Goal: Transaction & Acquisition: Purchase product/service

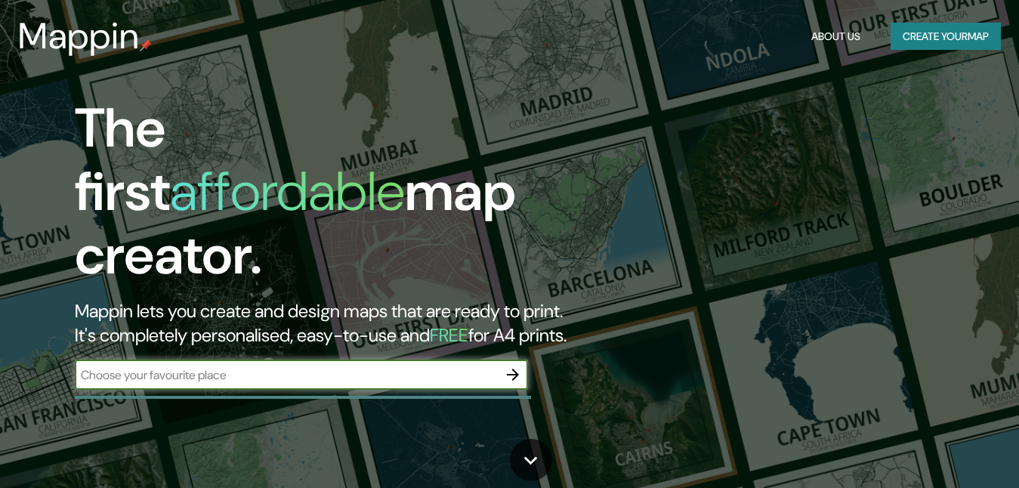
click at [386, 366] on input "text" at bounding box center [286, 374] width 423 height 17
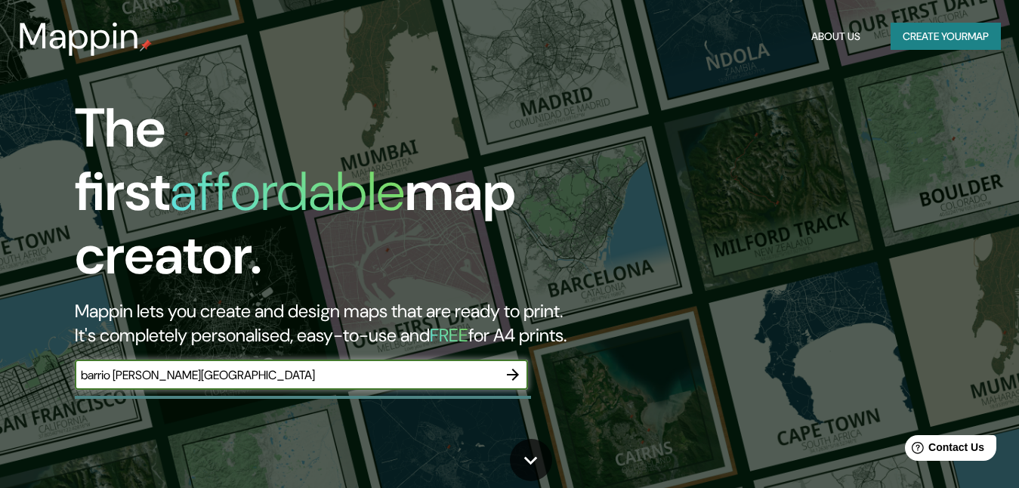
type input "barrio [PERSON_NAME][GEOGRAPHIC_DATA]"
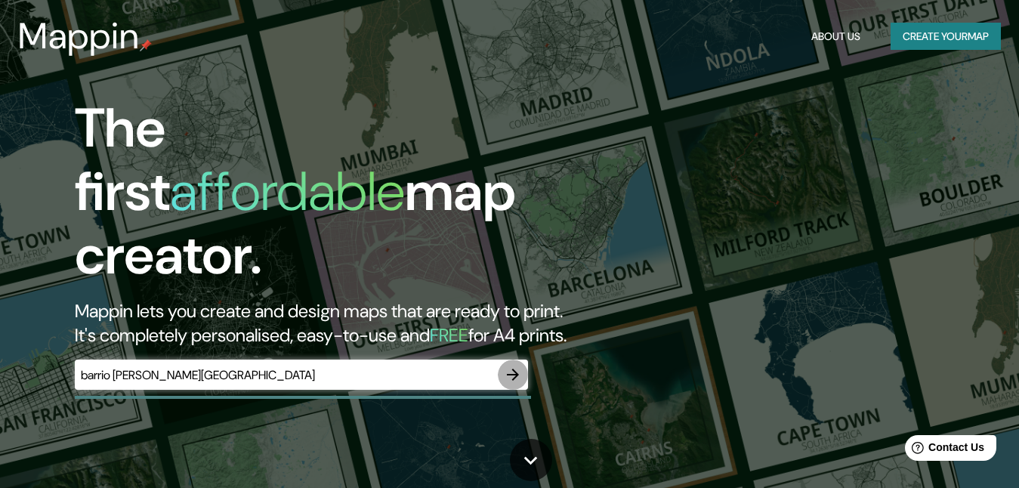
click at [507, 366] on icon "button" at bounding box center [513, 375] width 18 height 18
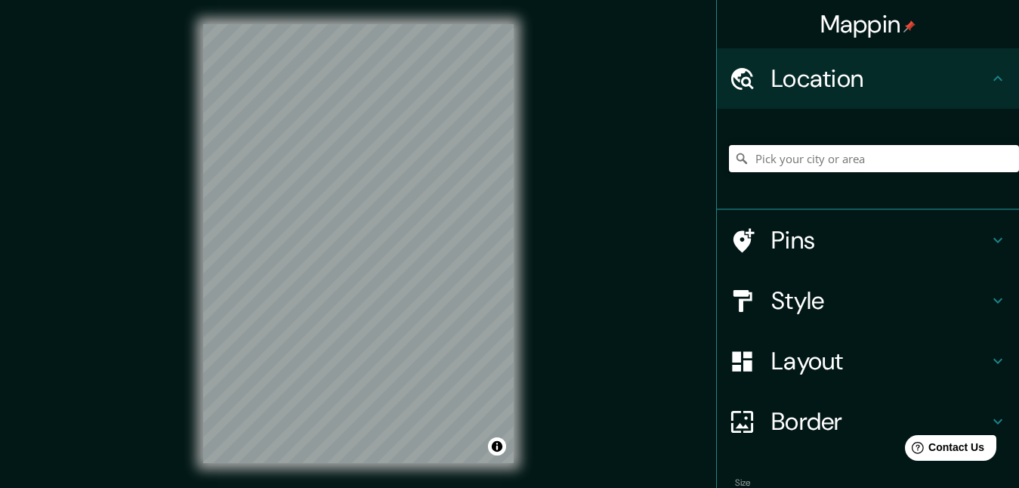
click at [810, 168] on input "Pick your city or area" at bounding box center [874, 158] width 290 height 27
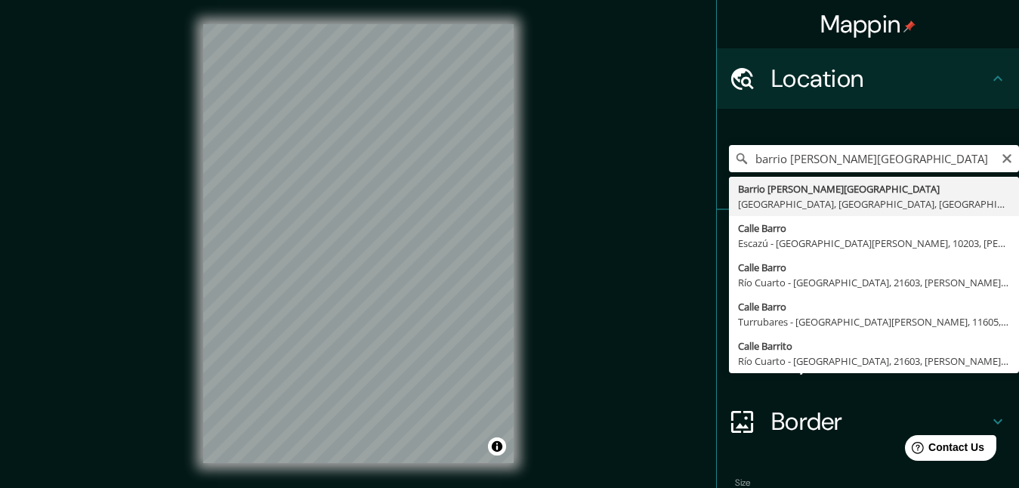
type input "[GEOGRAPHIC_DATA][PERSON_NAME], [GEOGRAPHIC_DATA], [GEOGRAPHIC_DATA], [GEOGRAPH…"
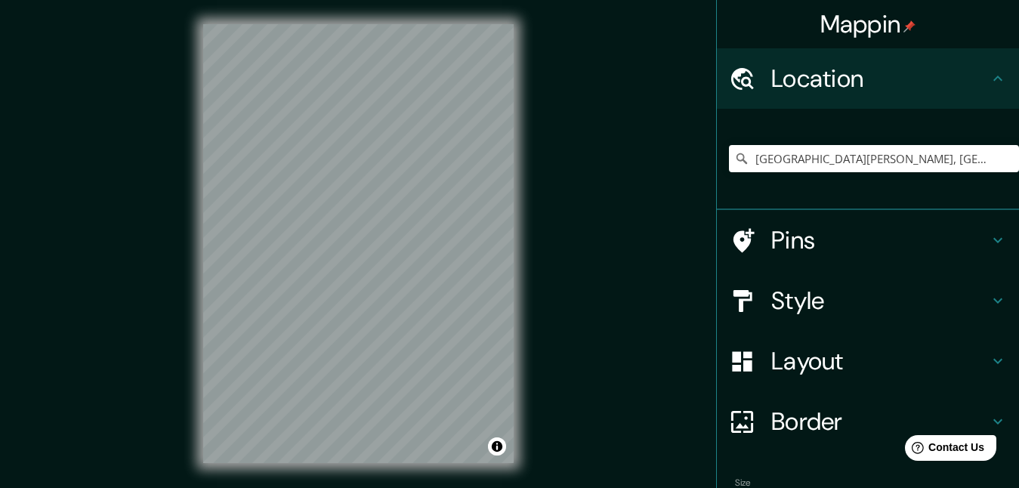
click at [802, 312] on h4 "Style" at bounding box center [879, 300] width 217 height 30
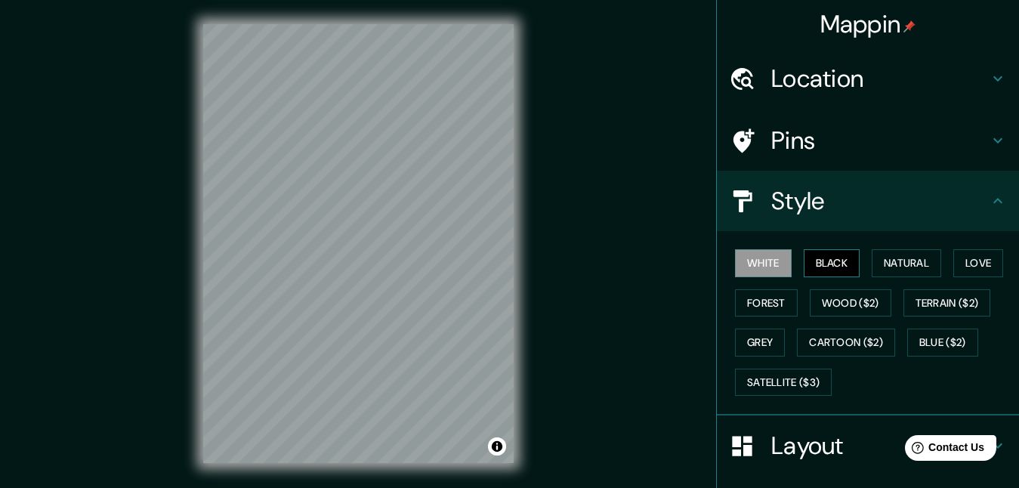
click at [814, 264] on button "Black" at bounding box center [832, 263] width 57 height 28
click at [890, 264] on button "Natural" at bounding box center [905, 263] width 69 height 28
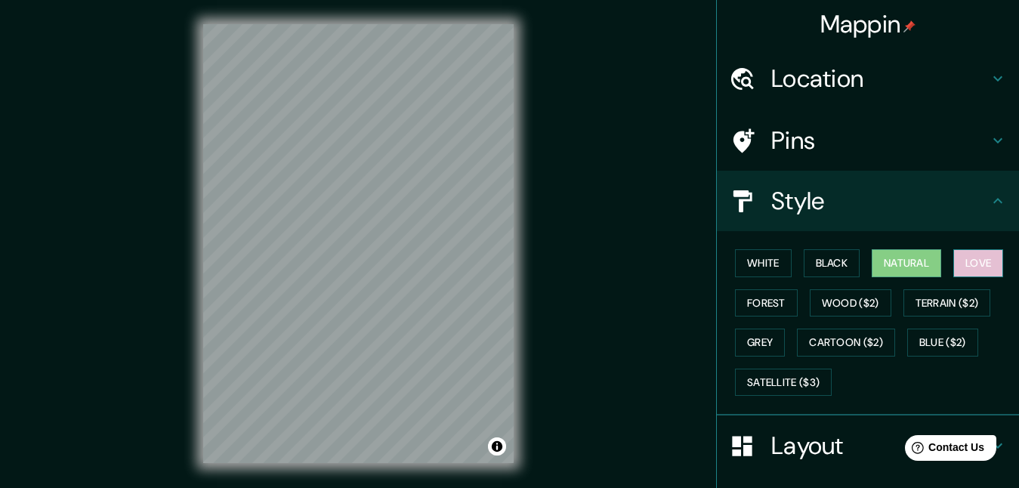
click at [967, 273] on button "Love" at bounding box center [978, 263] width 50 height 28
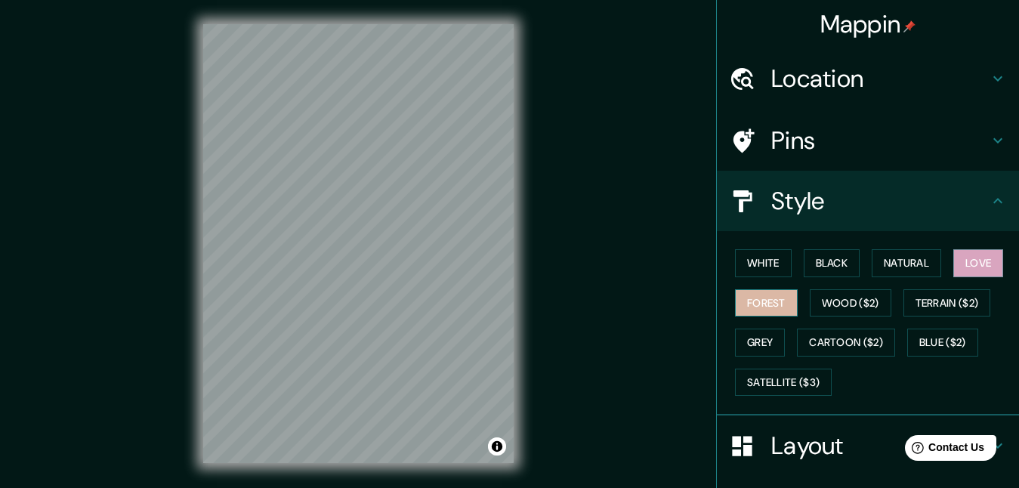
click at [750, 304] on button "Forest" at bounding box center [766, 303] width 63 height 28
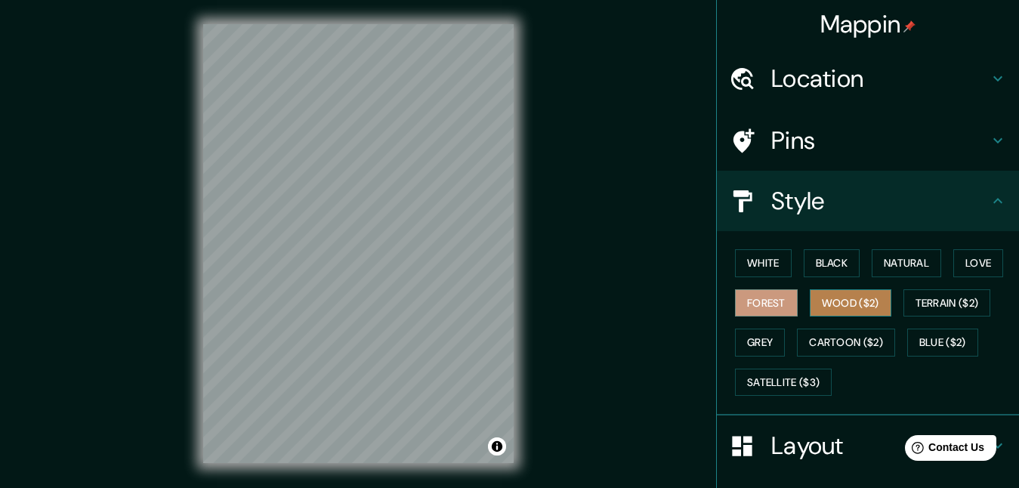
click at [815, 299] on button "Wood ($2)" at bounding box center [851, 303] width 82 height 28
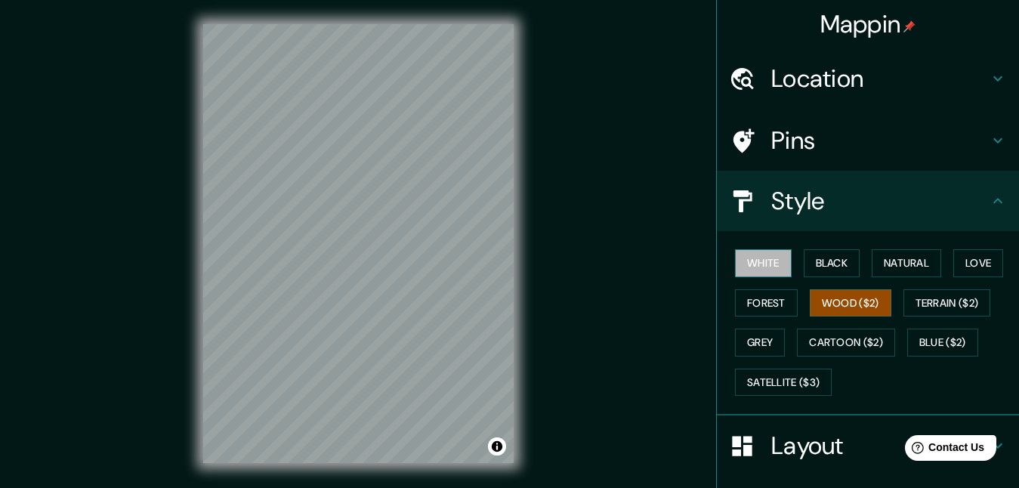
click at [767, 267] on button "White" at bounding box center [763, 263] width 57 height 28
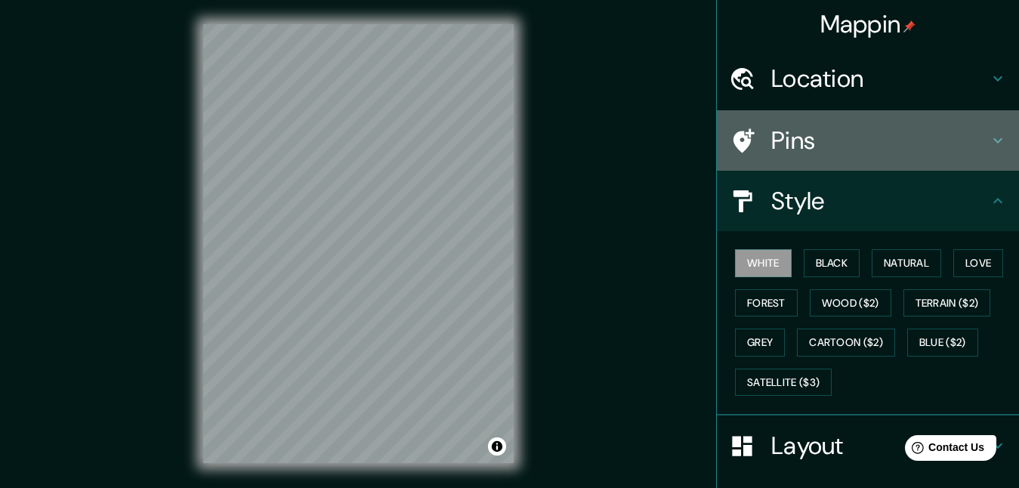
click at [813, 147] on h4 "Pins" at bounding box center [879, 140] width 217 height 30
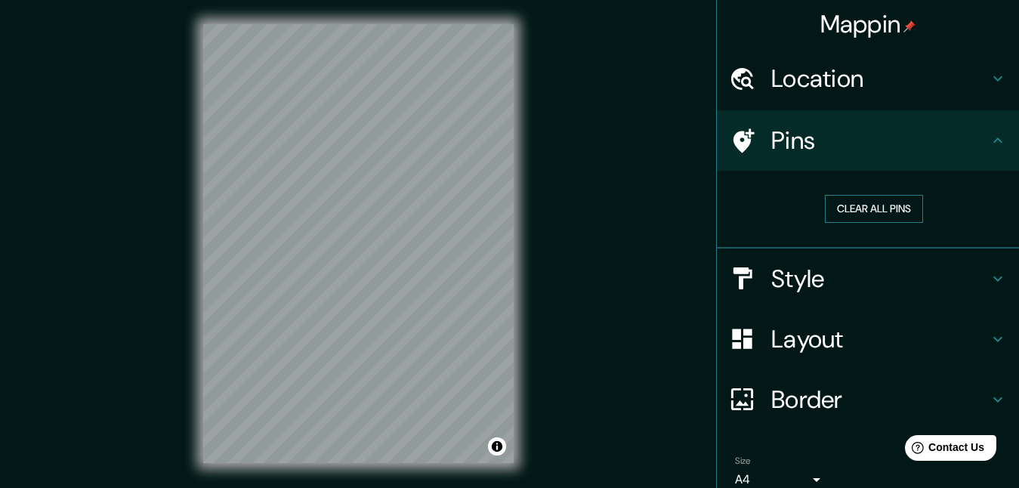
click at [856, 208] on button "Clear all pins" at bounding box center [874, 209] width 98 height 28
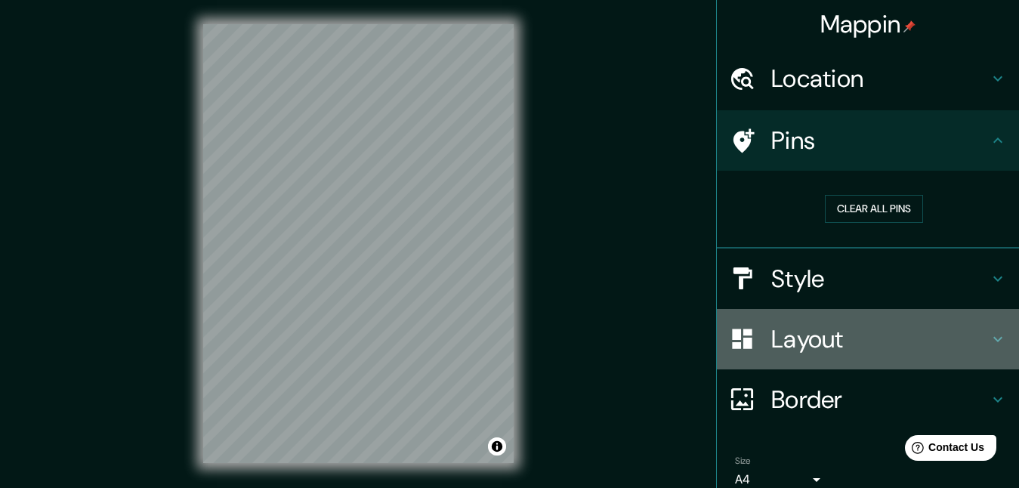
click at [802, 332] on h4 "Layout" at bounding box center [879, 339] width 217 height 30
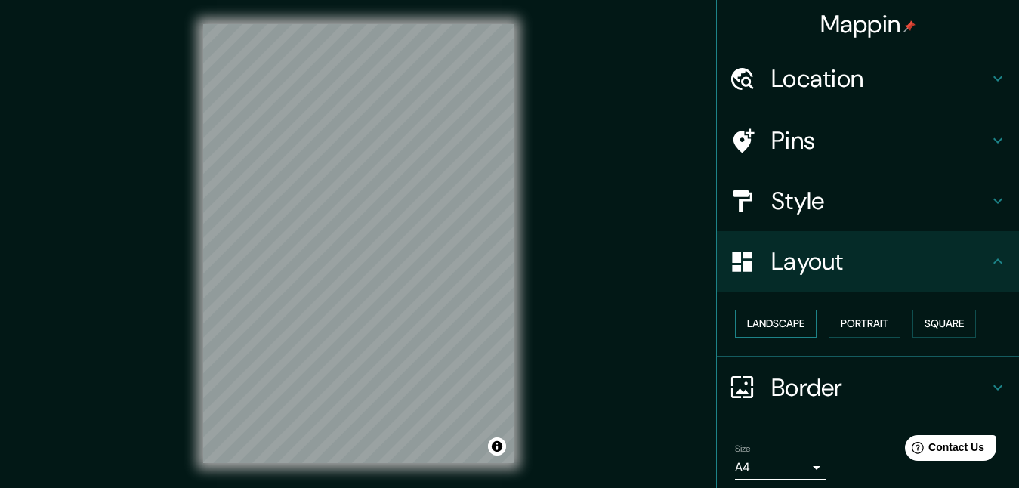
click at [780, 319] on button "Landscape" at bounding box center [776, 324] width 82 height 28
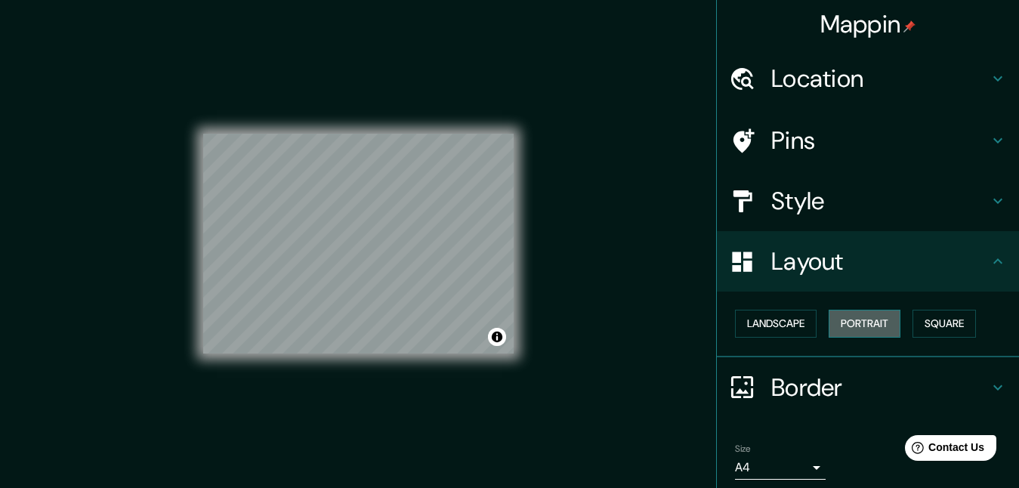
click at [828, 321] on button "Portrait" at bounding box center [864, 324] width 72 height 28
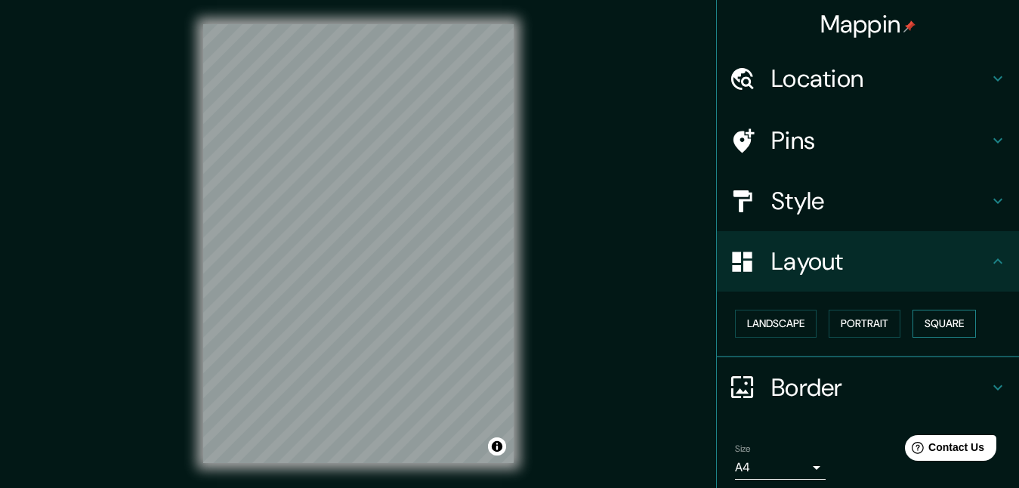
click at [921, 322] on button "Square" at bounding box center [943, 324] width 63 height 28
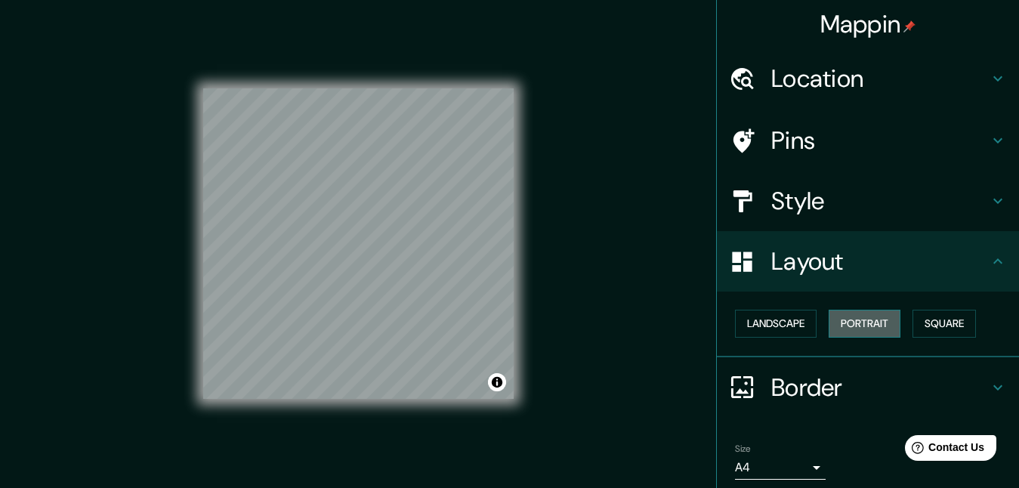
click at [868, 325] on button "Portrait" at bounding box center [864, 324] width 72 height 28
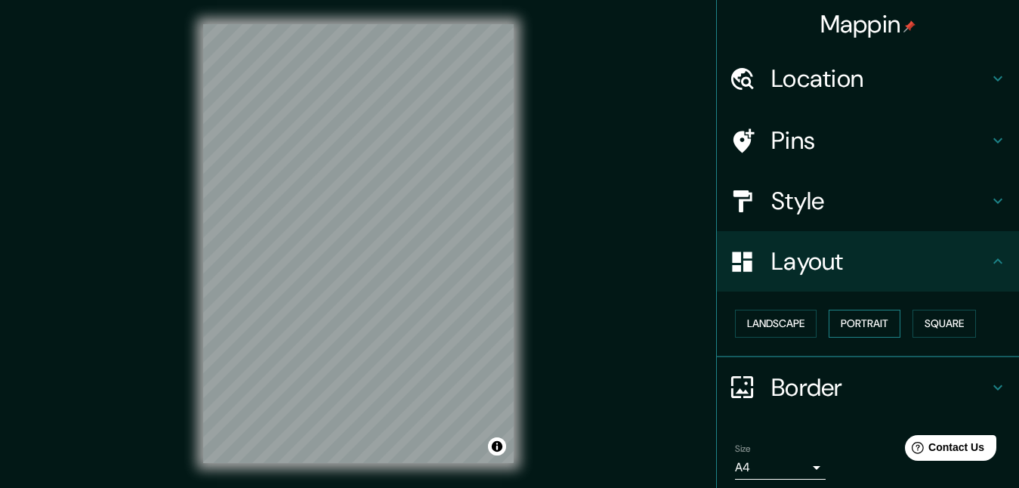
scroll to position [55, 0]
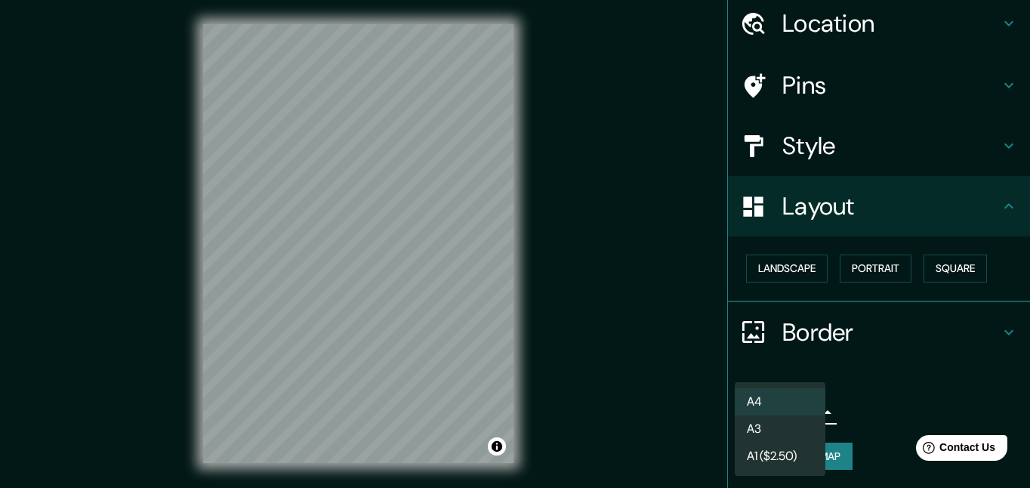
click at [793, 410] on body "Mappin Location [GEOGRAPHIC_DATA][PERSON_NAME], [GEOGRAPHIC_DATA], [GEOGRAPHIC_…" at bounding box center [515, 244] width 1030 height 488
drag, startPoint x: 786, startPoint y: 429, endPoint x: 786, endPoint y: 448, distance: 18.9
click at [786, 448] on ul "A4 A3 A1 ($2.50)" at bounding box center [780, 429] width 91 height 94
click at [786, 443] on li "A1 ($2.50)" at bounding box center [780, 456] width 91 height 27
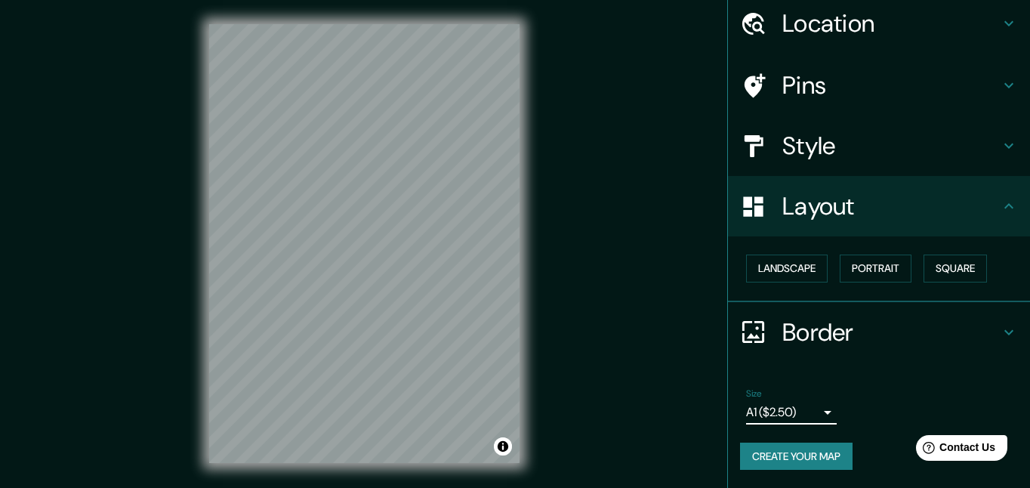
click at [807, 409] on body "Mappin Location [GEOGRAPHIC_DATA][PERSON_NAME], [GEOGRAPHIC_DATA], [GEOGRAPHIC_…" at bounding box center [515, 244] width 1030 height 488
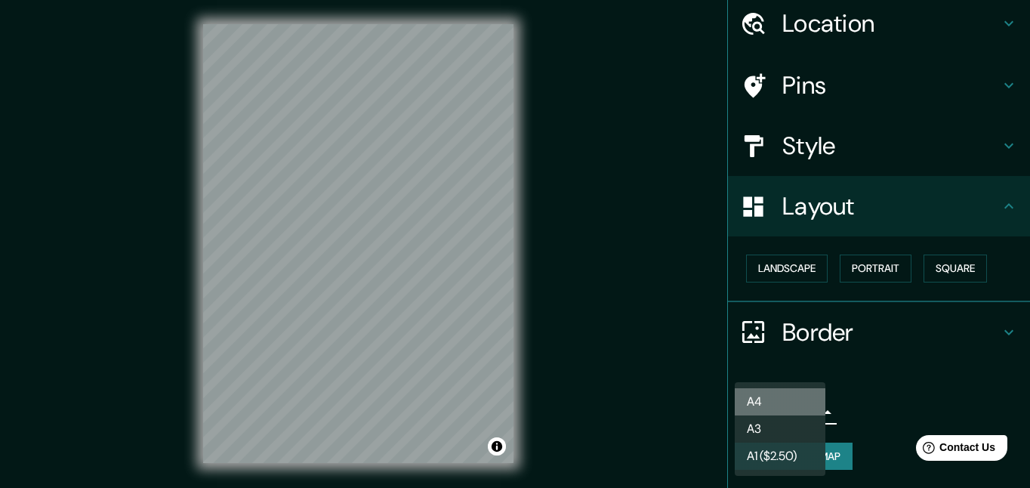
click at [799, 397] on li "A4" at bounding box center [780, 401] width 91 height 27
click at [813, 406] on body "Mappin Location [GEOGRAPHIC_DATA][PERSON_NAME], [GEOGRAPHIC_DATA], [GEOGRAPHIC_…" at bounding box center [515, 244] width 1030 height 488
click at [806, 424] on li "A3" at bounding box center [780, 428] width 91 height 27
type input "a4"
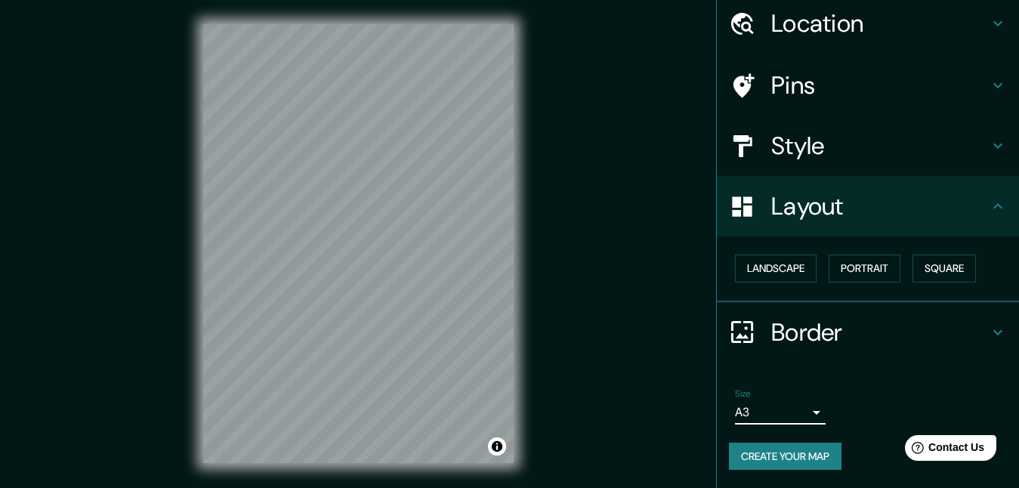
click at [622, 341] on div "Mappin Location [GEOGRAPHIC_DATA][PERSON_NAME], [GEOGRAPHIC_DATA], [GEOGRAPHIC_…" at bounding box center [509, 255] width 1019 height 511
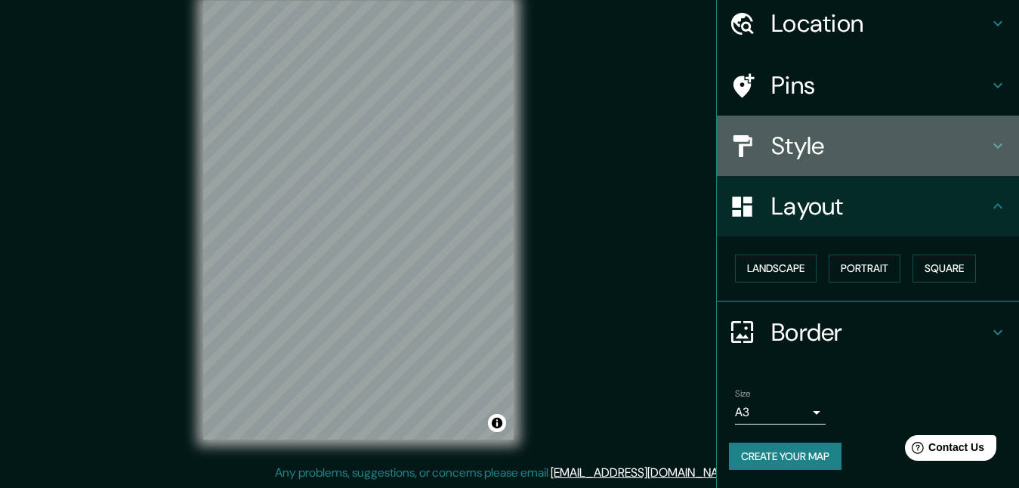
click at [747, 143] on div at bounding box center [750, 146] width 42 height 26
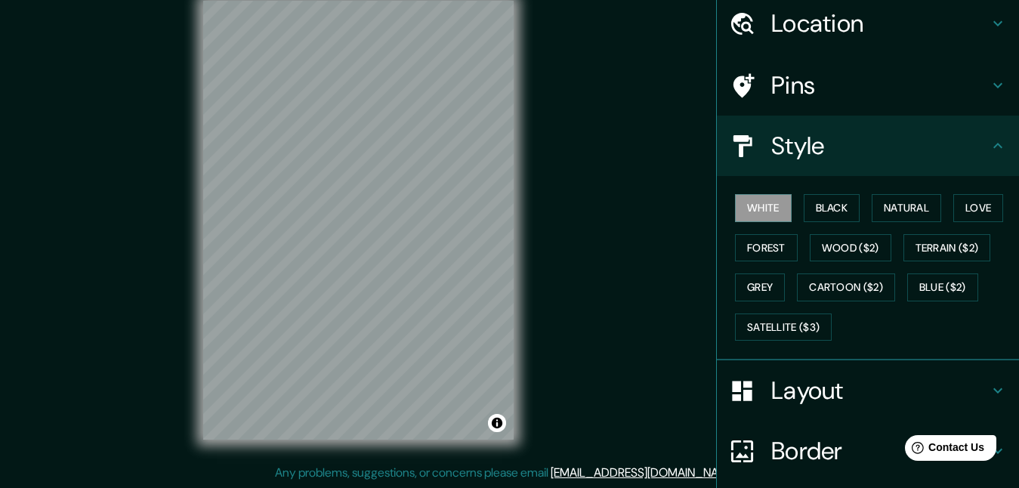
click at [823, 13] on h4 "Location" at bounding box center [879, 23] width 217 height 30
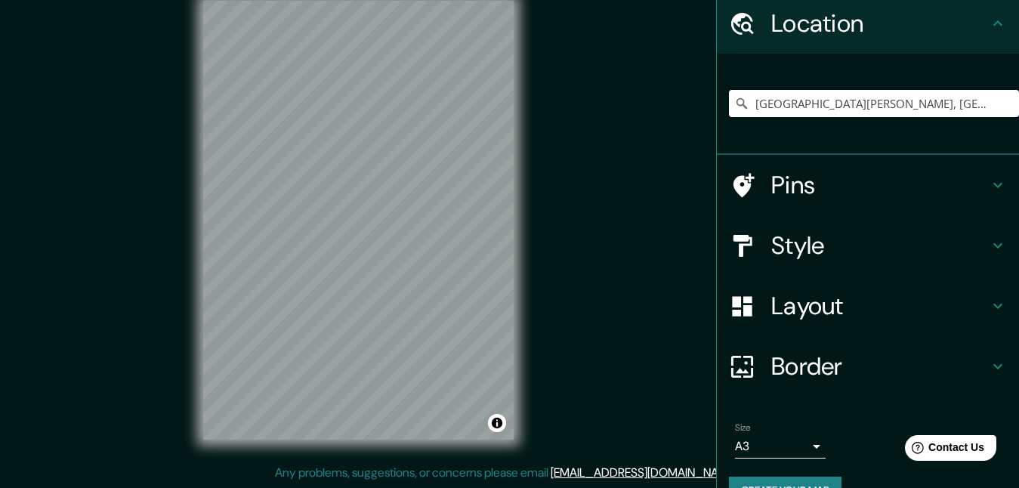
scroll to position [90, 0]
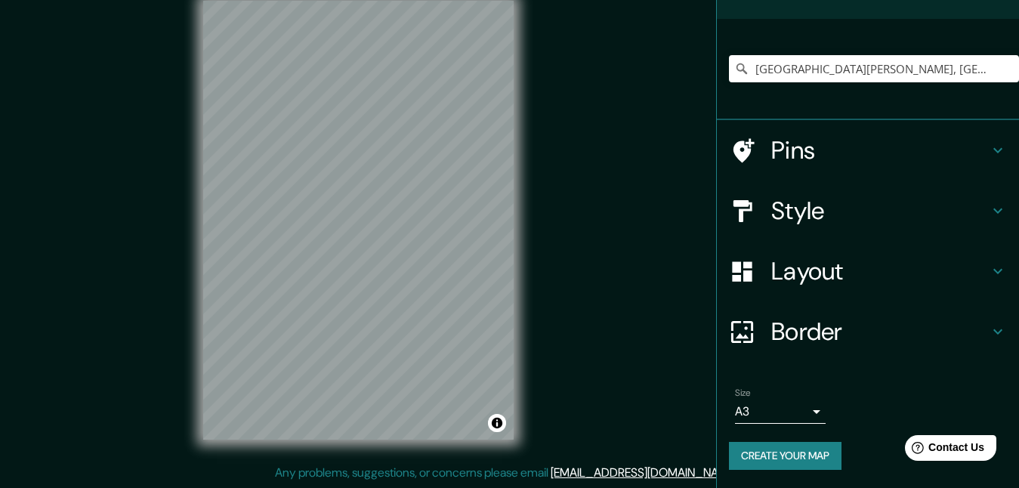
click at [850, 312] on div "Border" at bounding box center [868, 331] width 302 height 60
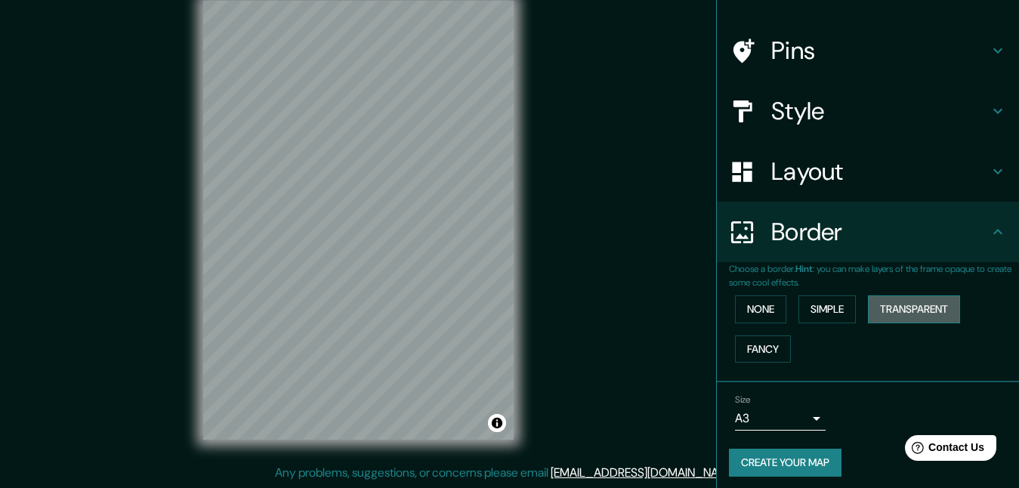
click at [889, 303] on button "Transparent" at bounding box center [914, 309] width 92 height 28
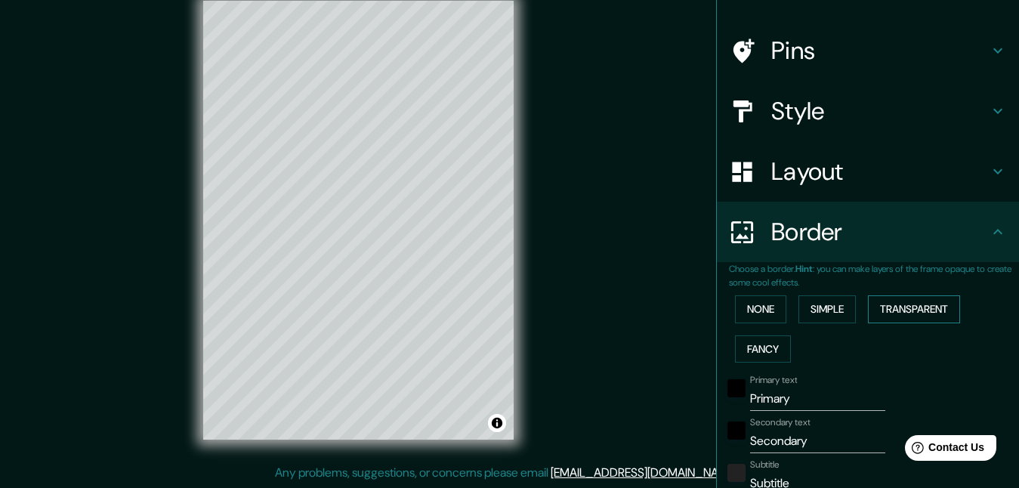
click at [887, 302] on button "Transparent" at bounding box center [914, 309] width 92 height 28
type input "197"
type input "33"
click at [885, 301] on button "Transparent" at bounding box center [914, 309] width 92 height 28
type input "197"
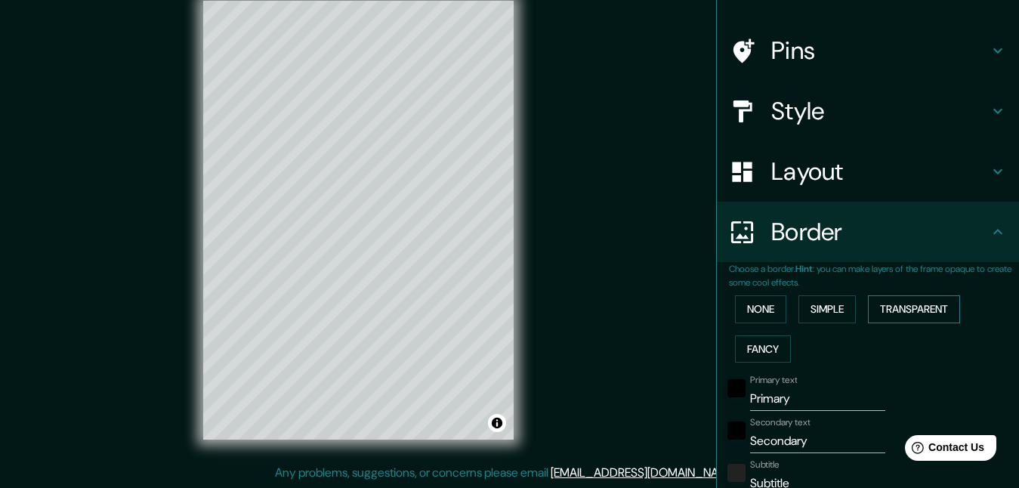
type input "33"
click at [819, 309] on button "Simple" at bounding box center [826, 309] width 57 height 28
click at [768, 313] on button "None" at bounding box center [760, 309] width 51 height 28
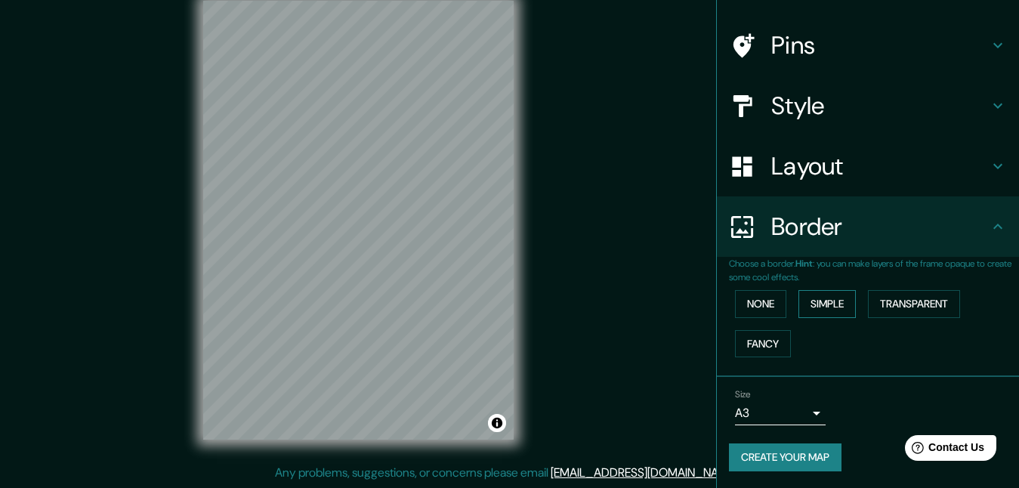
scroll to position [97, 0]
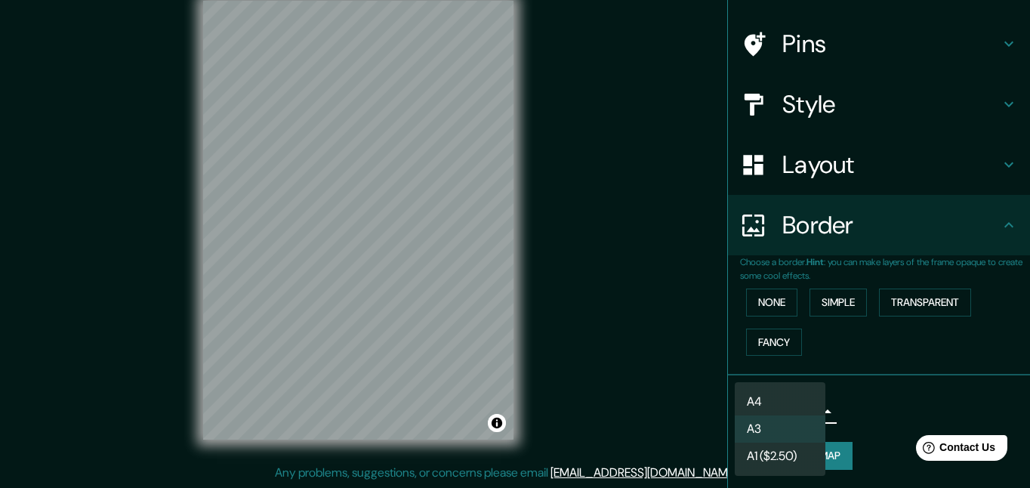
click at [796, 405] on body "Mappin Location [GEOGRAPHIC_DATA][PERSON_NAME], [GEOGRAPHIC_DATA], [GEOGRAPHIC_…" at bounding box center [515, 221] width 1030 height 488
click at [788, 400] on li "A4" at bounding box center [780, 401] width 91 height 27
type input "single"
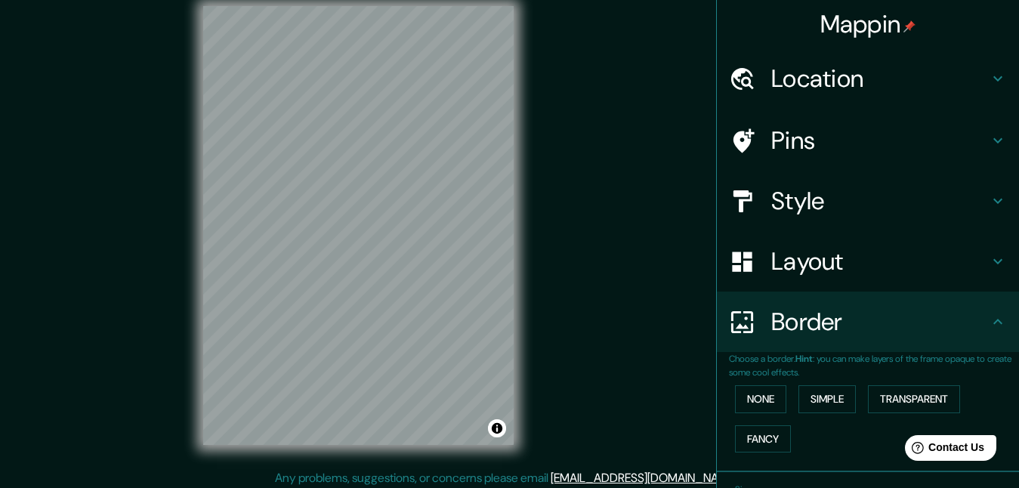
scroll to position [23, 0]
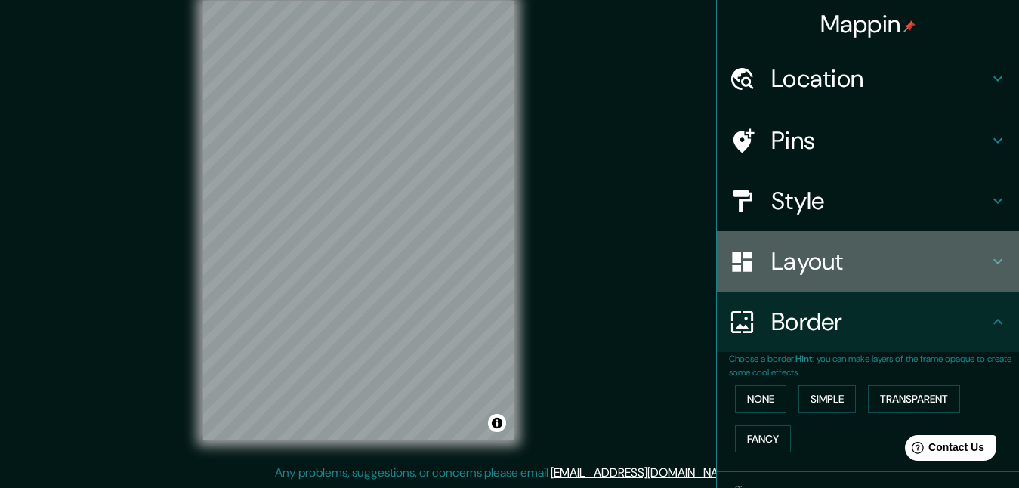
click at [826, 272] on h4 "Layout" at bounding box center [879, 261] width 217 height 30
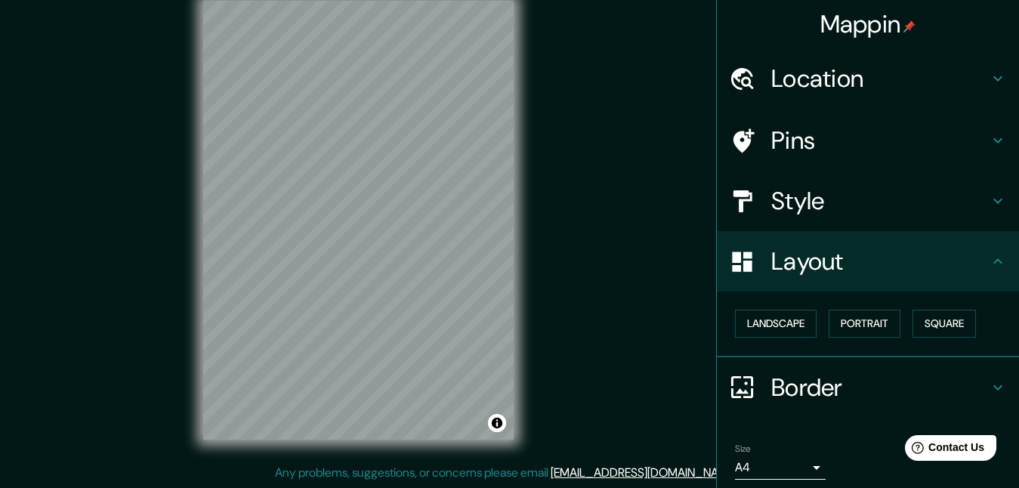
click at [844, 207] on h4 "Style" at bounding box center [879, 201] width 217 height 30
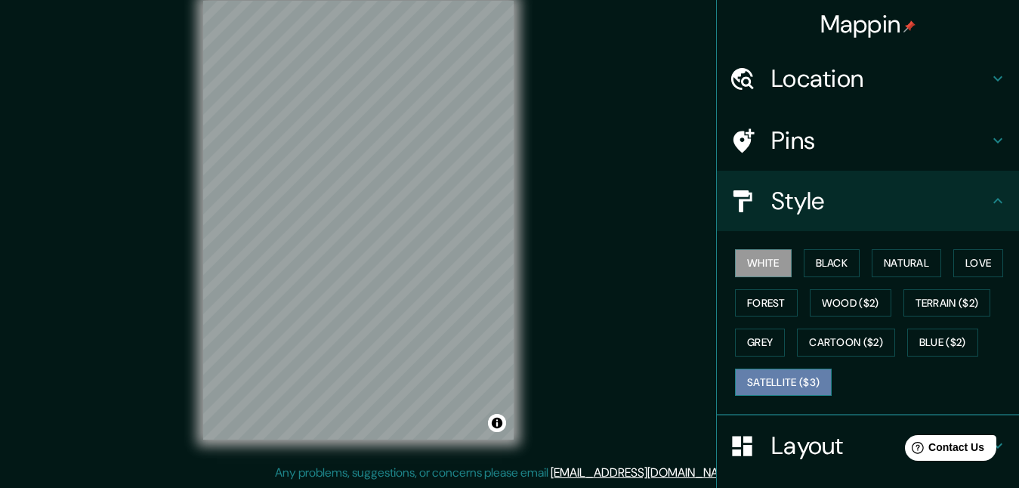
click at [745, 383] on button "Satellite ($3)" at bounding box center [783, 383] width 97 height 28
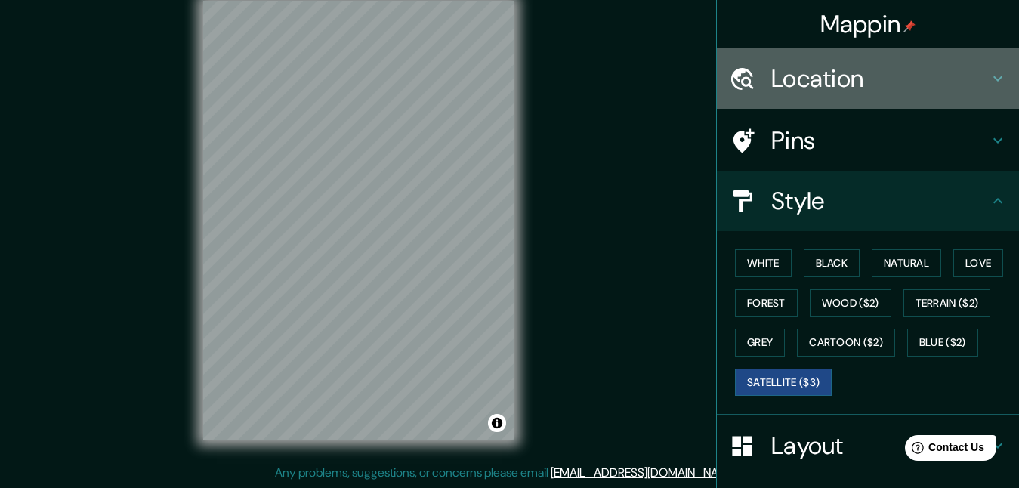
click at [921, 89] on h4 "Location" at bounding box center [879, 78] width 217 height 30
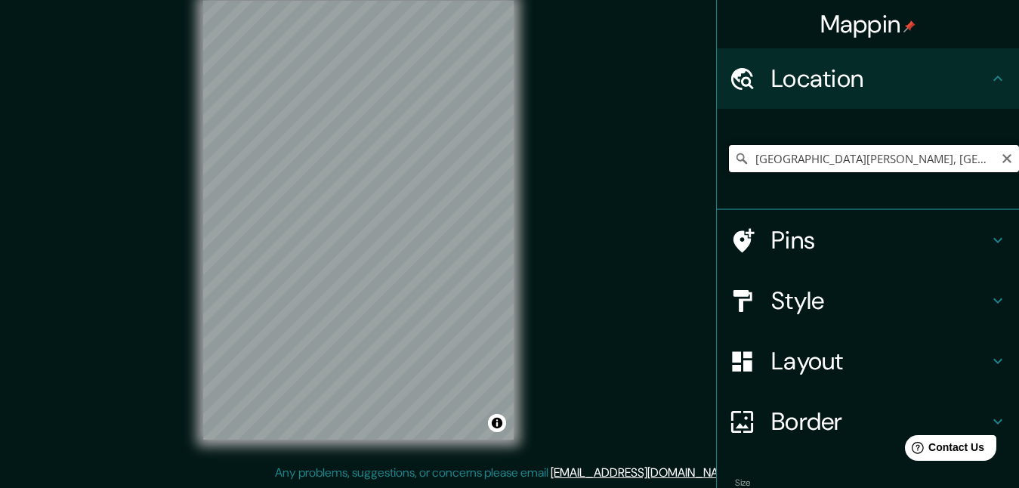
click at [871, 159] on input "[GEOGRAPHIC_DATA][PERSON_NAME], [GEOGRAPHIC_DATA], [GEOGRAPHIC_DATA], [GEOGRAPH…" at bounding box center [874, 158] width 290 height 27
click at [738, 165] on input "[GEOGRAPHIC_DATA][PERSON_NAME], [GEOGRAPHIC_DATA], [GEOGRAPHIC_DATA], [GEOGRAPH…" at bounding box center [874, 158] width 290 height 27
click at [734, 159] on icon at bounding box center [741, 158] width 15 height 15
click at [755, 161] on input "[GEOGRAPHIC_DATA][PERSON_NAME], [GEOGRAPHIC_DATA], [GEOGRAPHIC_DATA], [GEOGRAPH…" at bounding box center [874, 158] width 290 height 27
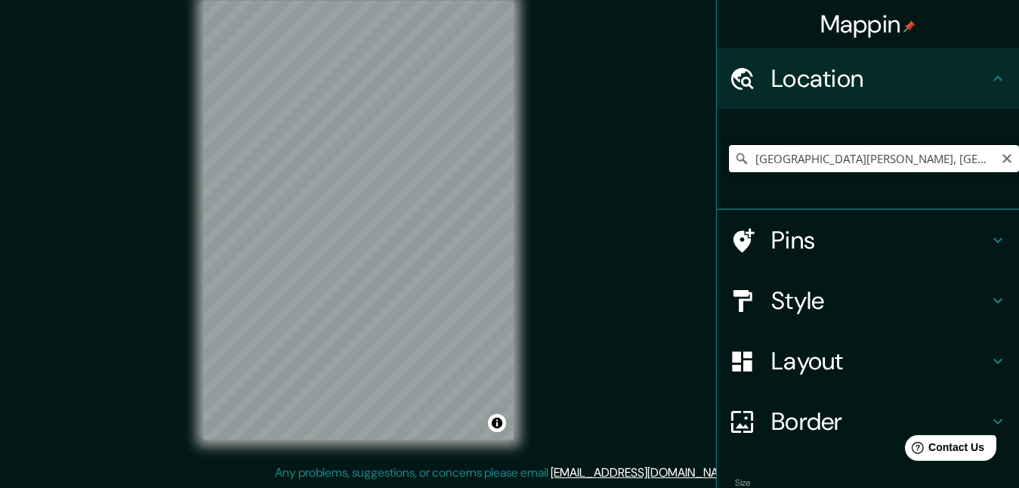
click at [755, 161] on input "[GEOGRAPHIC_DATA][PERSON_NAME], [GEOGRAPHIC_DATA], [GEOGRAPHIC_DATA], [GEOGRAPH…" at bounding box center [874, 158] width 290 height 27
click at [903, 301] on h4 "Style" at bounding box center [879, 300] width 217 height 30
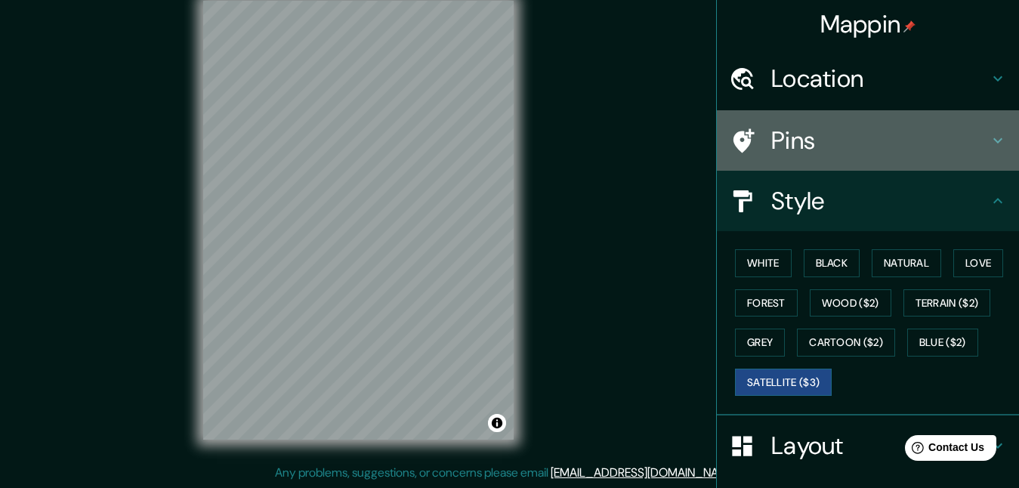
click at [924, 143] on h4 "Pins" at bounding box center [879, 140] width 217 height 30
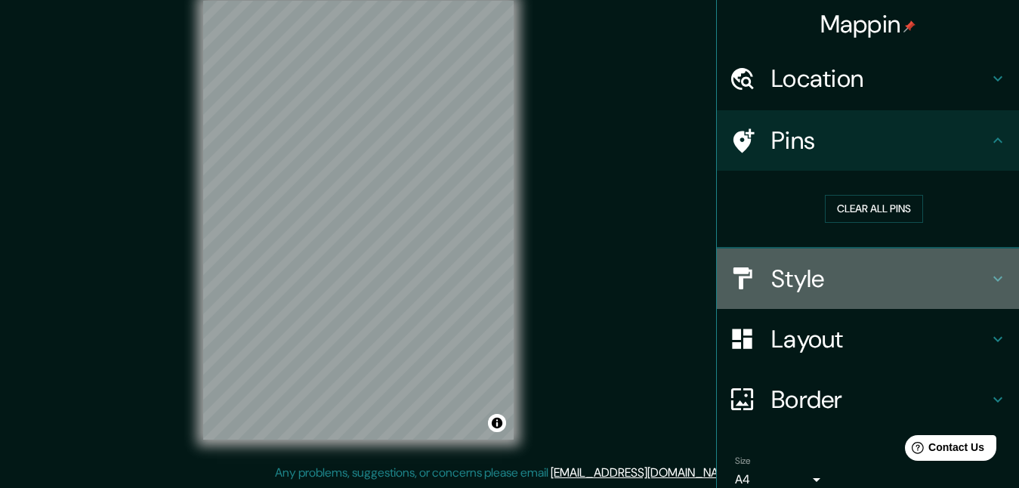
click at [887, 273] on h4 "Style" at bounding box center [879, 279] width 217 height 30
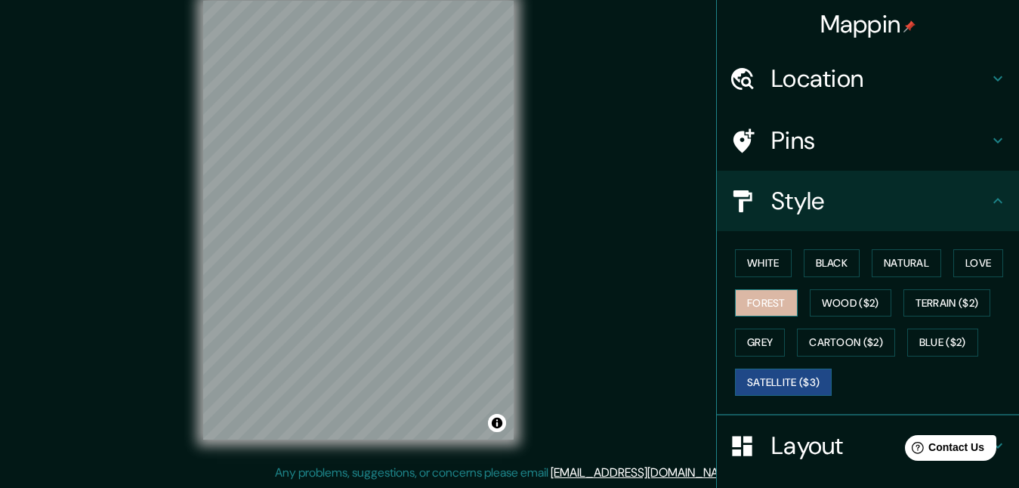
click at [776, 310] on button "Forest" at bounding box center [766, 303] width 63 height 28
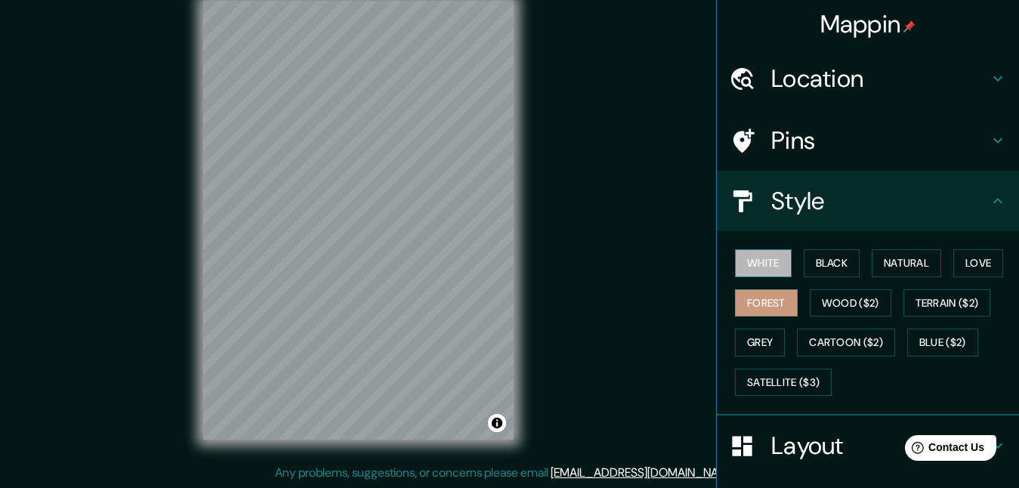
click at [754, 263] on button "White" at bounding box center [763, 263] width 57 height 28
click at [312, 229] on div at bounding box center [309, 229] width 12 height 12
click at [627, 331] on div "Mappin Location [GEOGRAPHIC_DATA][PERSON_NAME], [GEOGRAPHIC_DATA], [GEOGRAPHIC_…" at bounding box center [509, 232] width 1019 height 511
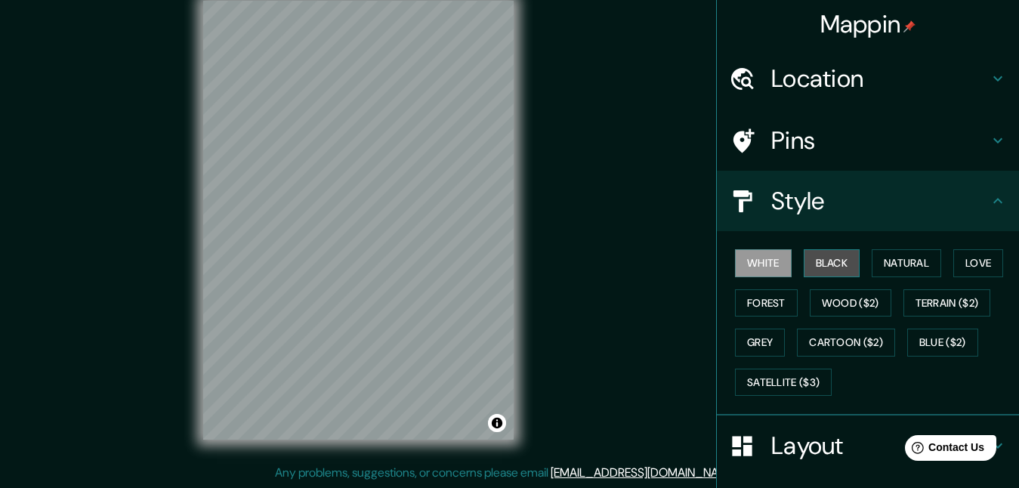
click at [821, 276] on button "Black" at bounding box center [832, 263] width 57 height 28
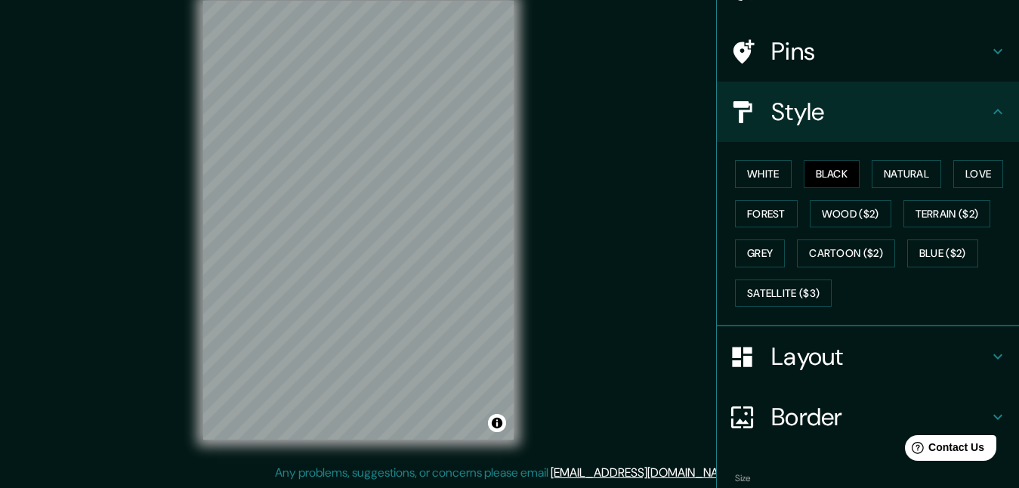
scroll to position [174, 0]
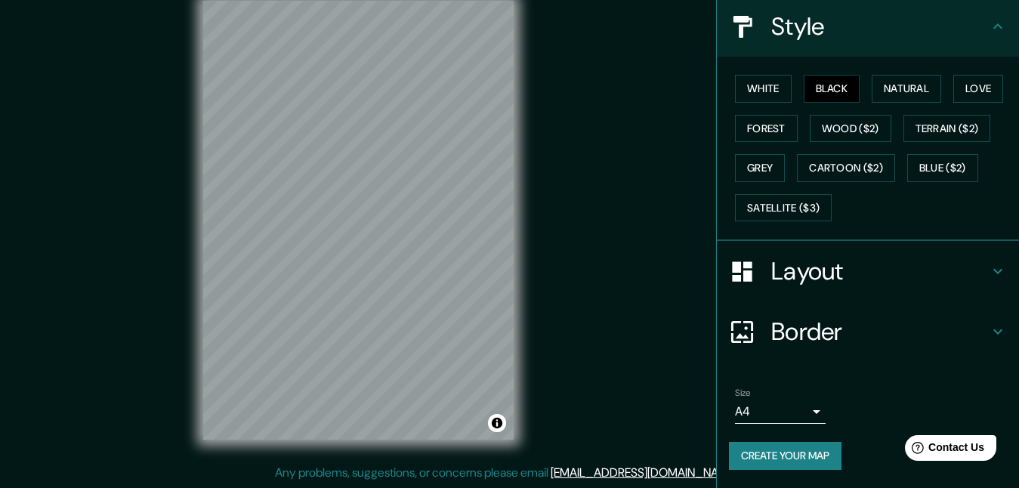
click at [819, 452] on button "Create your map" at bounding box center [785, 456] width 113 height 28
click at [816, 449] on button "Create your map" at bounding box center [785, 456] width 113 height 28
click at [760, 452] on button "Create your map" at bounding box center [785, 456] width 113 height 28
